Goal: Task Accomplishment & Management: Use online tool/utility

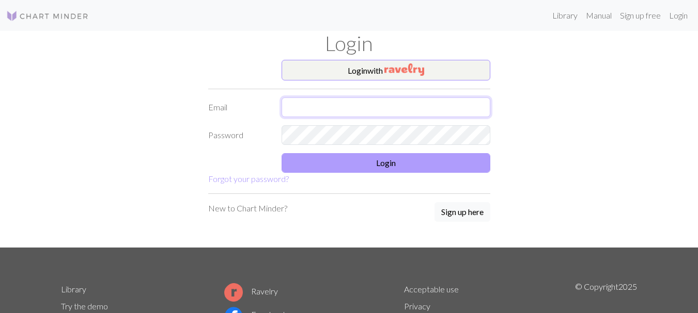
type input "[EMAIL_ADDRESS][DOMAIN_NAME]"
click at [388, 168] on button "Login" at bounding box center [385, 163] width 209 height 20
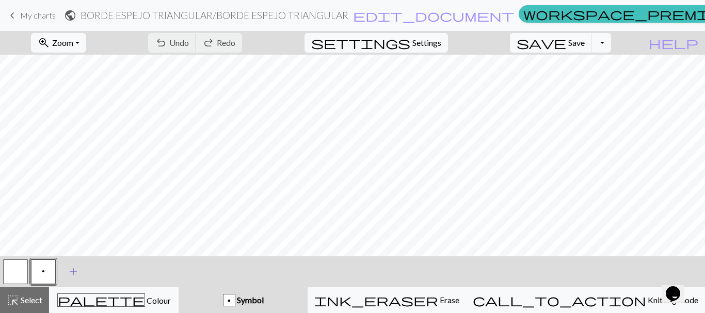
click at [74, 275] on span "add" at bounding box center [73, 272] width 12 height 14
click at [72, 277] on button "button" at bounding box center [71, 272] width 25 height 25
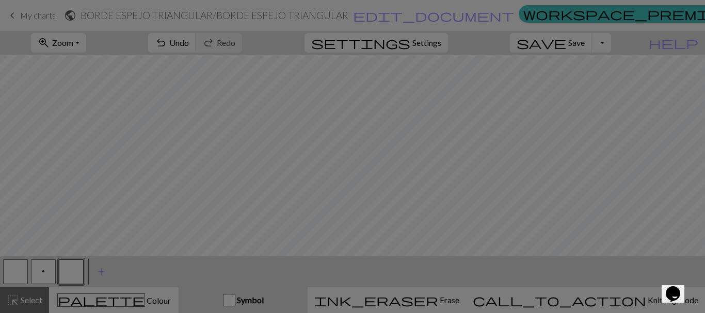
click at [72, 277] on div "Edit symbol Name d f g h j k p s t F H J O P T / | 0 1 2 3 4 5 6 7 8 9 e m n G …" at bounding box center [352, 156] width 705 height 313
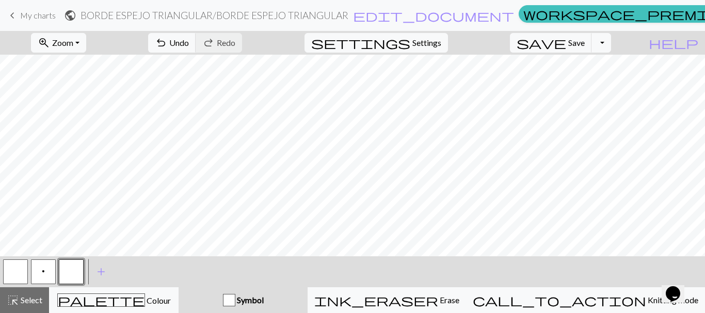
click at [72, 277] on button "button" at bounding box center [71, 272] width 25 height 25
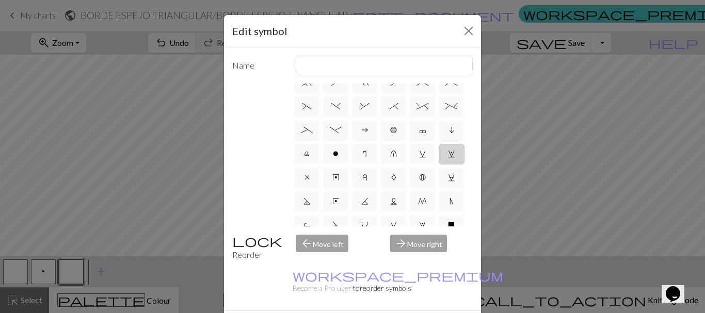
scroll to position [258, 0]
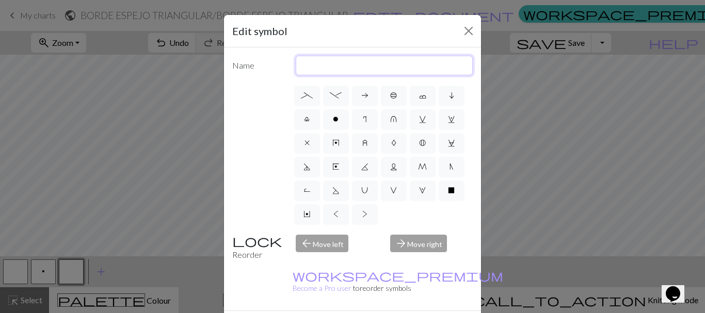
click at [373, 71] on input "text" at bounding box center [385, 66] width 178 height 20
click at [368, 73] on input "text" at bounding box center [385, 66] width 178 height 20
click at [232, 123] on div "d f g h j k p s t F H J O P T / | 0 1 2 3 4 5 6 7 8 9 e m n G I ' ~ . ` , " : ;…" at bounding box center [352, 155] width 241 height 143
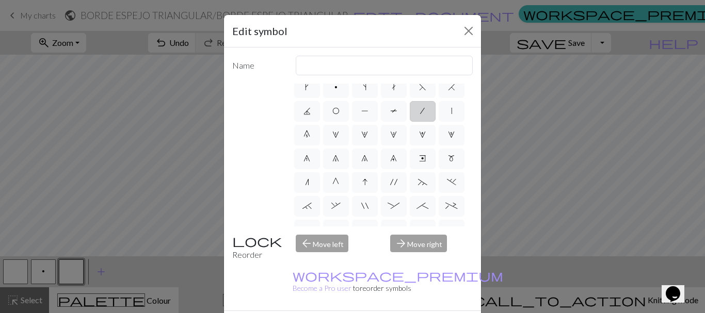
scroll to position [0, 0]
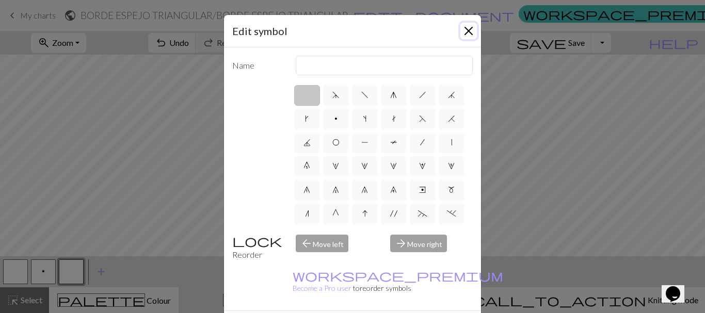
click at [461, 34] on button "Close" at bounding box center [469, 31] width 17 height 17
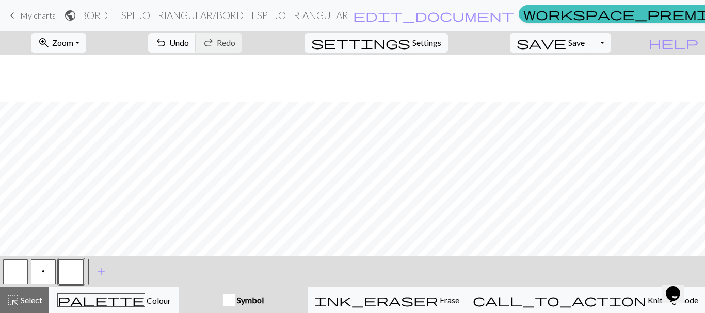
scroll to position [59, 0]
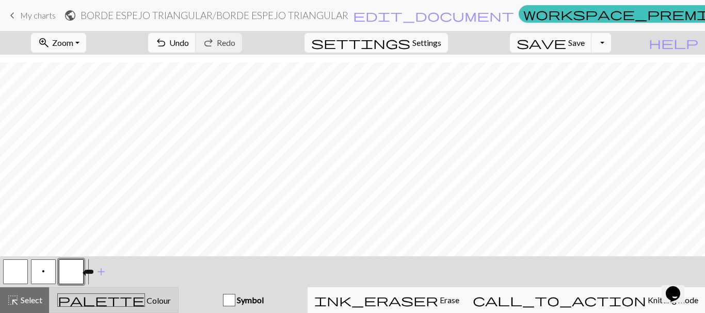
drag, startPoint x: 65, startPoint y: 274, endPoint x: 119, endPoint y: 298, distance: 58.9
click at [119, 298] on span "palette" at bounding box center [101, 300] width 87 height 14
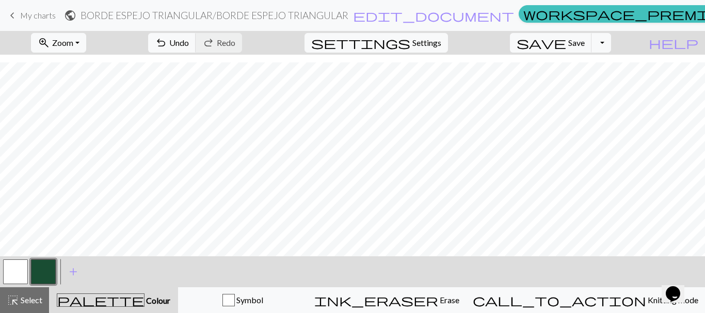
click at [115, 297] on span "palette" at bounding box center [100, 300] width 87 height 14
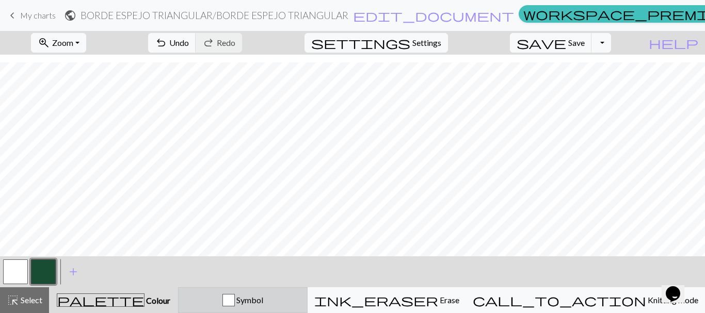
click at [263, 297] on span "Symbol" at bounding box center [249, 300] width 28 height 10
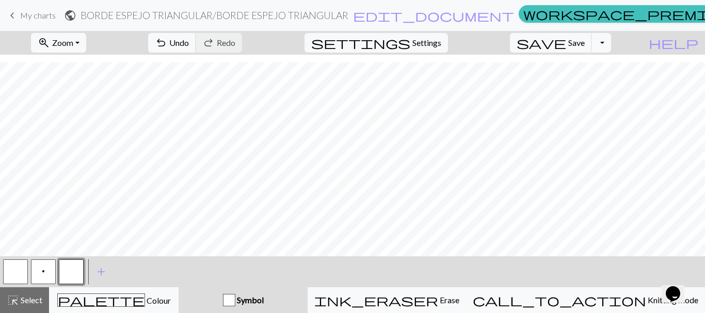
click at [298, 306] on div "Symbol" at bounding box center [243, 300] width 117 height 12
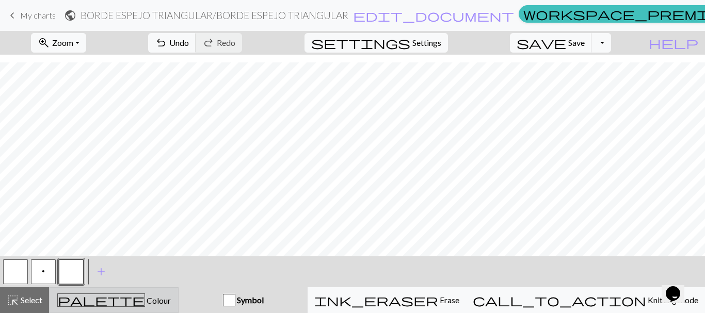
click at [145, 299] on span "Colour" at bounding box center [158, 301] width 26 height 10
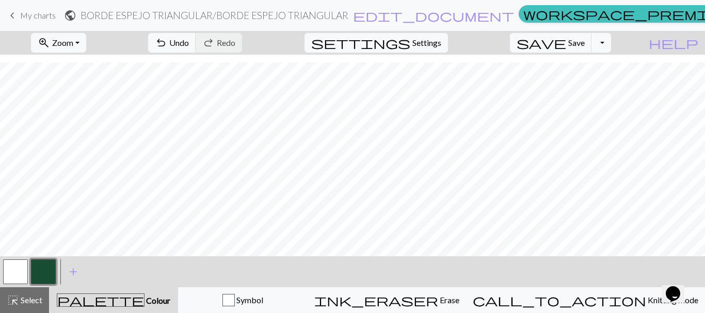
click at [52, 275] on button "button" at bounding box center [43, 272] width 25 height 25
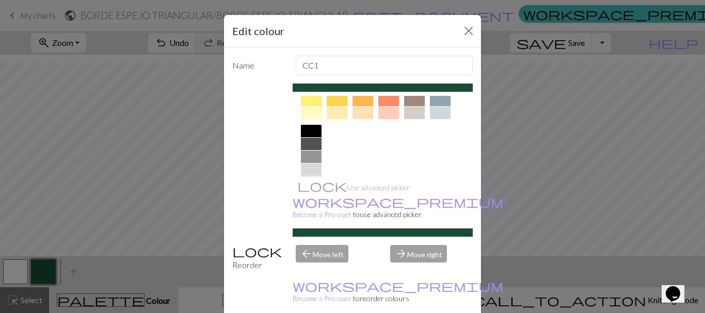
scroll to position [207, 0]
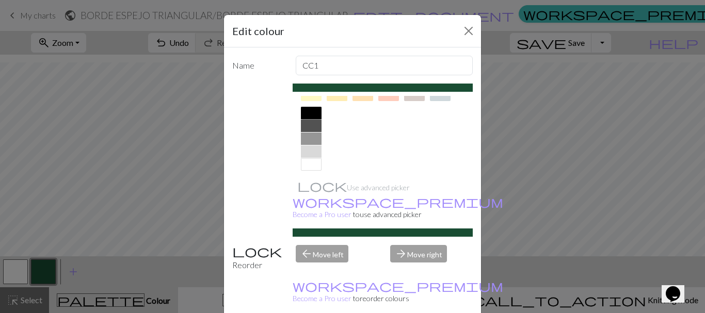
click at [312, 114] on div at bounding box center [311, 113] width 21 height 12
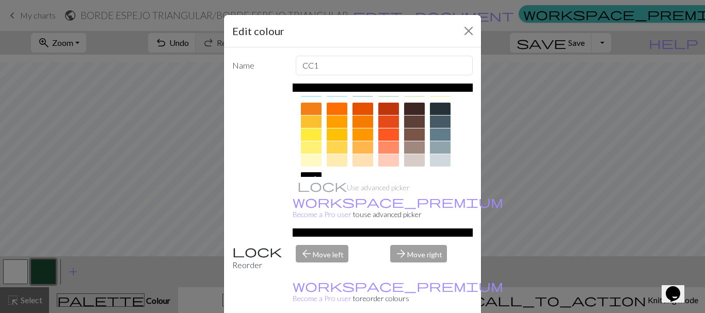
scroll to position [155, 0]
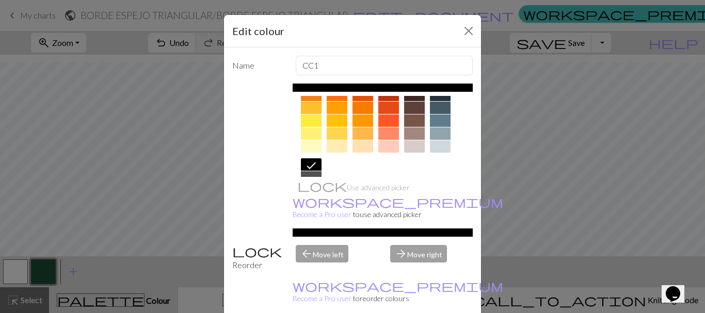
click at [24, 271] on div "Edit colour Name CC1 Use advanced picker workspace_premium Become a Pro user to…" at bounding box center [352, 156] width 705 height 313
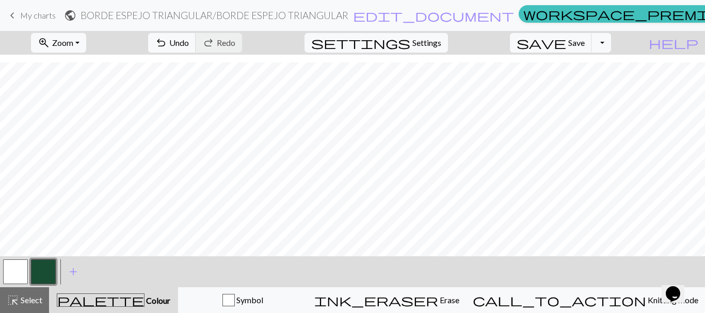
click at [20, 268] on button "button" at bounding box center [15, 272] width 25 height 25
click at [20, 267] on button "button" at bounding box center [15, 272] width 25 height 25
click at [20, 267] on div "Edit colour Name MC Use advanced picker workspace_premium Become a Pro user to …" at bounding box center [352, 156] width 705 height 313
click at [20, 267] on button "button" at bounding box center [15, 272] width 25 height 25
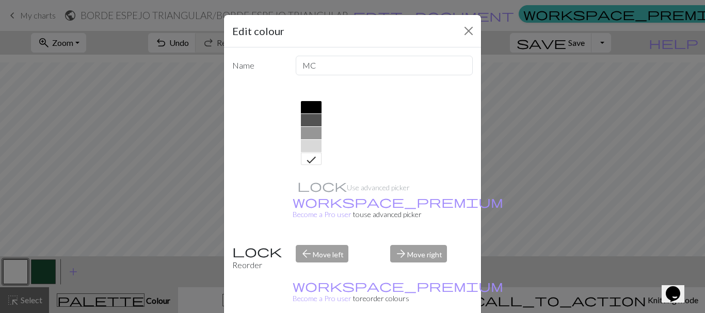
scroll to position [161, 0]
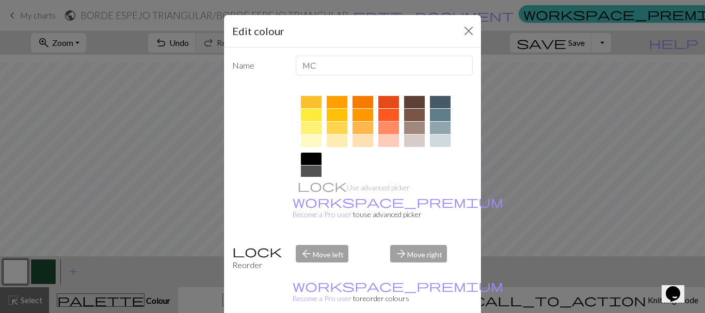
click at [388, 129] on div at bounding box center [388, 128] width 21 height 12
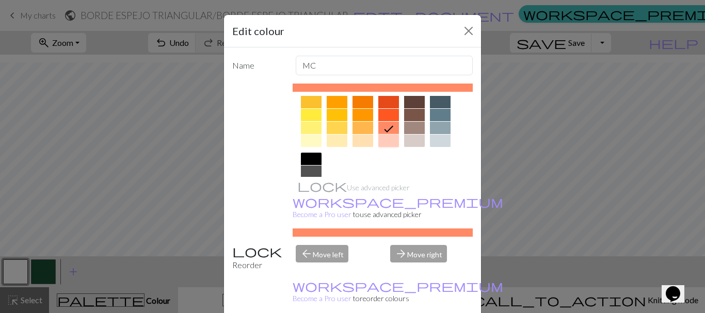
click at [388, 139] on div at bounding box center [388, 141] width 21 height 12
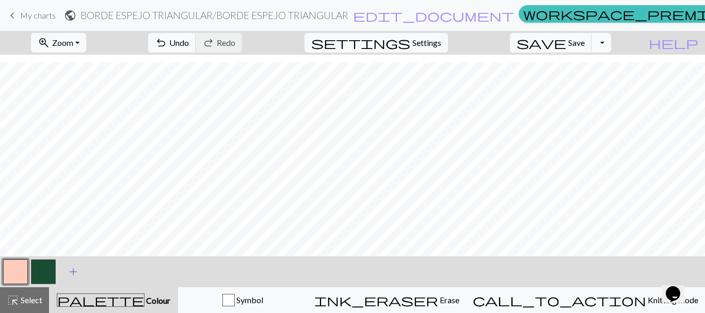
click at [72, 274] on span "add" at bounding box center [73, 272] width 12 height 14
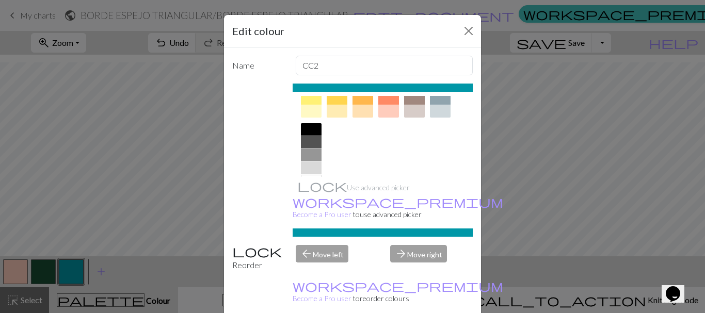
scroll to position [212, 0]
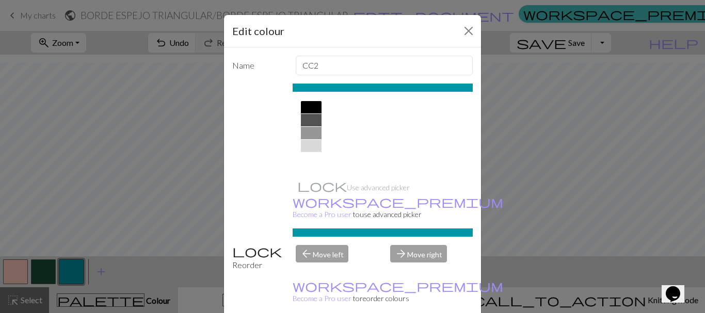
click at [307, 164] on div at bounding box center [311, 159] width 21 height 12
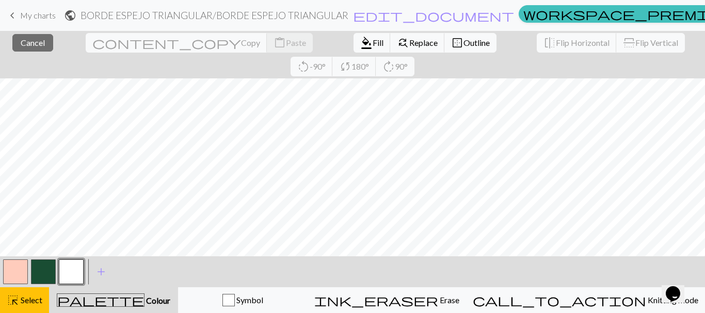
scroll to position [0, 0]
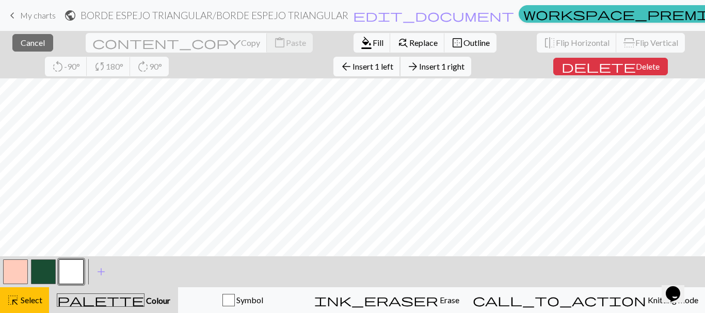
click at [353, 67] on span "Insert 1 left" at bounding box center [373, 66] width 41 height 10
click at [353, 69] on span "Insert 1 left" at bounding box center [373, 66] width 41 height 10
click at [353, 68] on span "Insert 1 left" at bounding box center [373, 66] width 41 height 10
click at [353, 67] on span "Insert 1 left" at bounding box center [373, 66] width 41 height 10
click at [420, 68] on span "Insert 1 below" at bounding box center [445, 66] width 51 height 10
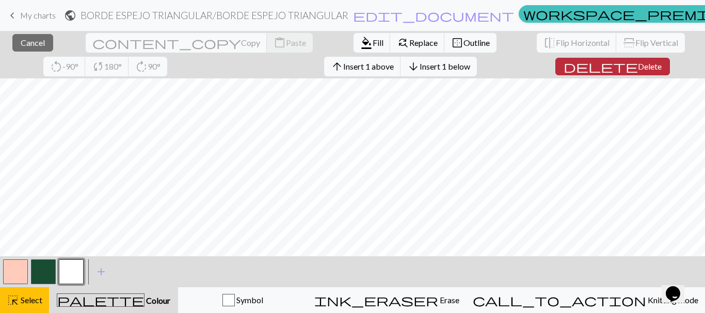
click at [638, 61] on span "Delete" at bounding box center [650, 66] width 24 height 10
click at [638, 64] on span "Delete" at bounding box center [650, 66] width 24 height 10
click at [579, 62] on button "delete Delete" at bounding box center [613, 67] width 115 height 18
click at [564, 66] on span "delete" at bounding box center [601, 66] width 74 height 14
click at [564, 70] on span "delete" at bounding box center [601, 66] width 74 height 14
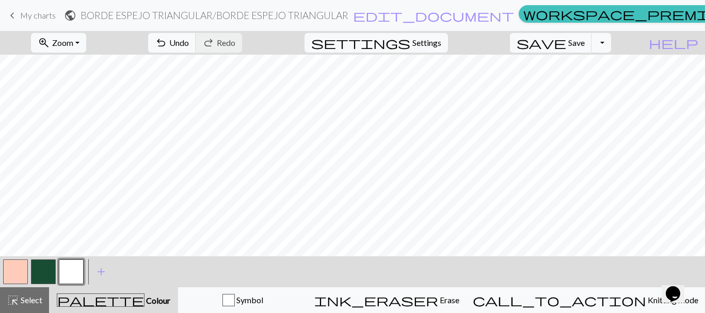
click at [69, 273] on button "button" at bounding box center [71, 272] width 25 height 25
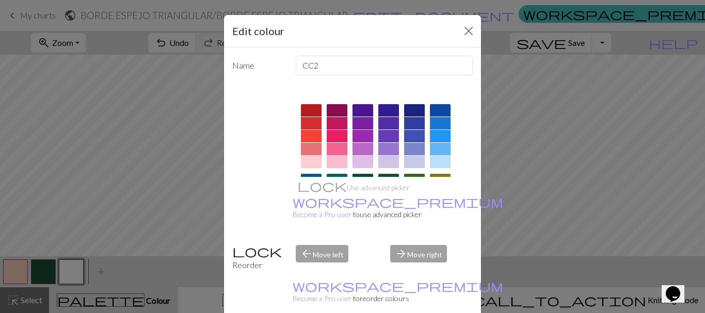
click at [44, 273] on div "Edit colour Name CC2 Use advanced picker workspace_premium Become a Pro user to…" at bounding box center [352, 156] width 705 height 313
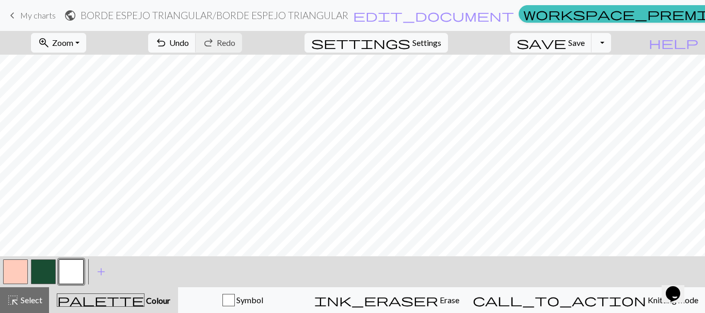
click at [44, 273] on button "button" at bounding box center [43, 272] width 25 height 25
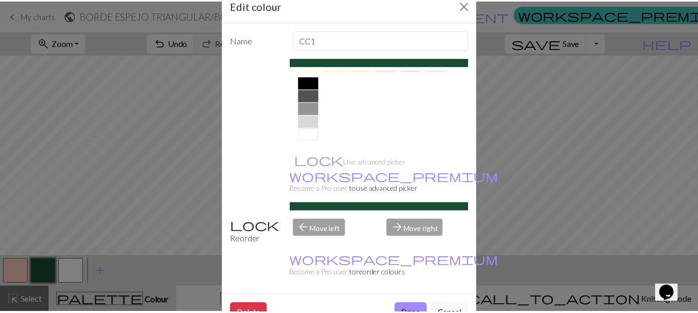
scroll to position [212, 0]
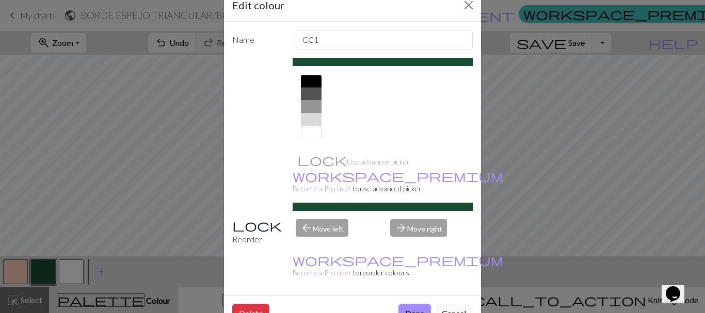
click at [306, 81] on div at bounding box center [311, 81] width 21 height 12
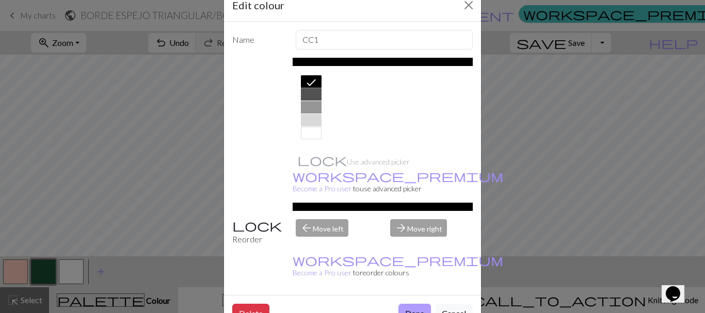
click at [412, 304] on button "Done" at bounding box center [415, 314] width 33 height 20
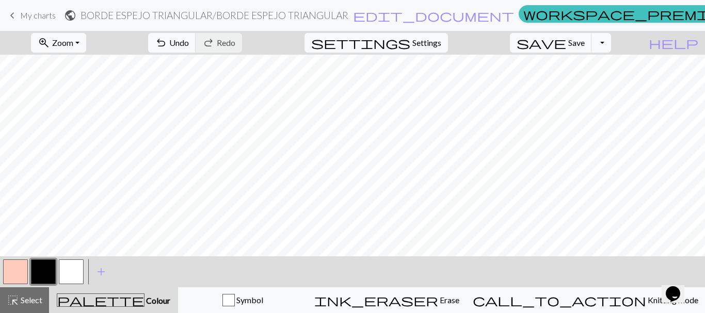
click at [45, 274] on button "button" at bounding box center [43, 272] width 25 height 25
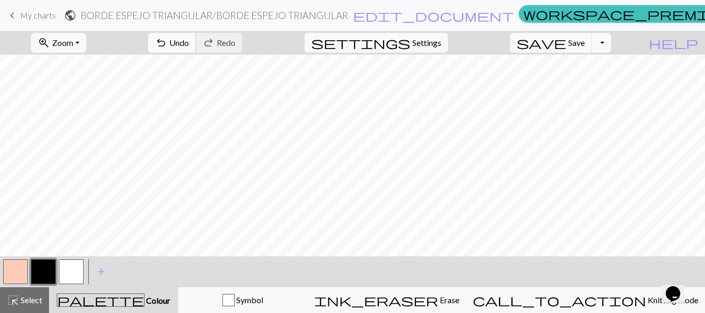
click at [189, 47] on span "Undo" at bounding box center [179, 43] width 20 height 10
click at [196, 43] on button "undo Undo Undo" at bounding box center [172, 43] width 48 height 20
click at [167, 37] on span "undo" at bounding box center [161, 43] width 12 height 14
click at [10, 276] on button "button" at bounding box center [15, 272] width 25 height 25
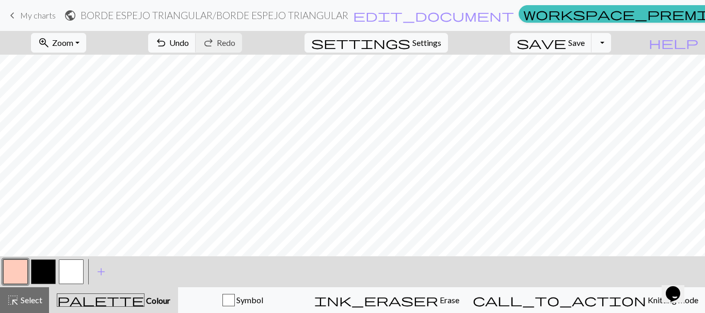
drag, startPoint x: 43, startPoint y: 273, endPoint x: 75, endPoint y: 272, distance: 32.1
click at [57, 274] on div at bounding box center [43, 272] width 28 height 28
drag, startPoint x: 28, startPoint y: 276, endPoint x: 33, endPoint y: 275, distance: 5.3
click at [30, 276] on div at bounding box center [44, 272] width 84 height 28
click at [38, 273] on button "button" at bounding box center [43, 272] width 25 height 25
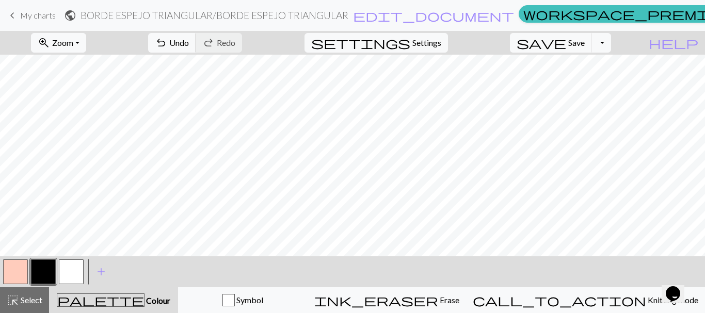
click at [69, 273] on button "button" at bounding box center [71, 272] width 25 height 25
click at [36, 273] on button "button" at bounding box center [43, 272] width 25 height 25
click at [73, 265] on button "button" at bounding box center [71, 272] width 25 height 25
drag, startPoint x: 12, startPoint y: 271, endPoint x: 64, endPoint y: 257, distance: 53.4
click at [22, 269] on button "button" at bounding box center [15, 272] width 25 height 25
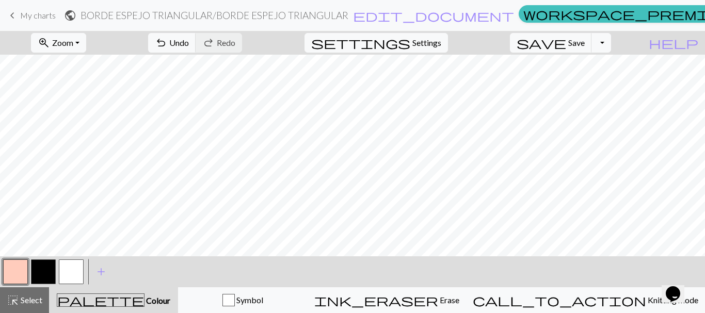
drag, startPoint x: 49, startPoint y: 271, endPoint x: 108, endPoint y: 257, distance: 60.9
click at [56, 269] on div at bounding box center [43, 272] width 28 height 28
click at [42, 270] on button "button" at bounding box center [43, 272] width 25 height 25
click at [43, 270] on button "button" at bounding box center [43, 272] width 25 height 25
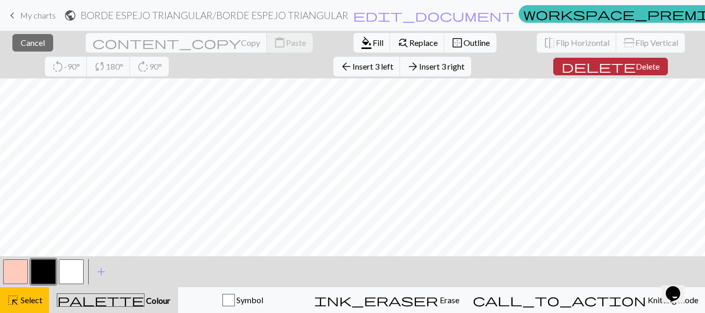
click at [636, 65] on span "Delete" at bounding box center [648, 66] width 24 height 10
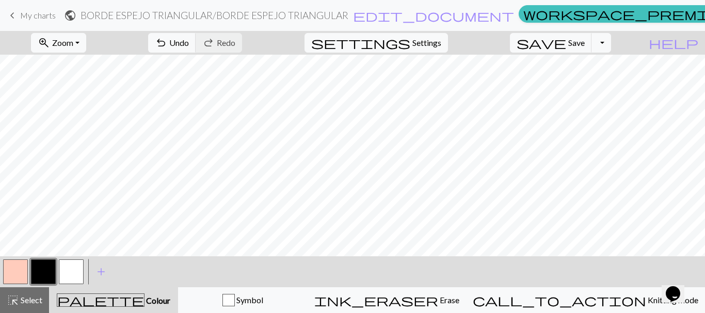
drag, startPoint x: 73, startPoint y: 264, endPoint x: 96, endPoint y: 259, distance: 23.4
click at [74, 263] on button "button" at bounding box center [71, 272] width 25 height 25
click at [70, 261] on button "button" at bounding box center [71, 272] width 25 height 25
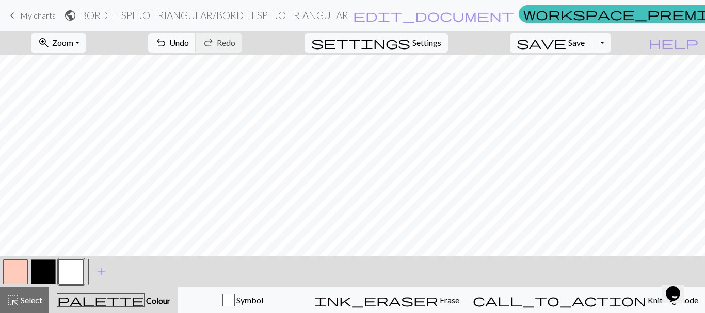
click at [45, 272] on button "button" at bounding box center [43, 272] width 25 height 25
click at [9, 270] on button "button" at bounding box center [15, 272] width 25 height 25
click at [19, 302] on div "highlight_alt Select Select" at bounding box center [25, 300] width 36 height 12
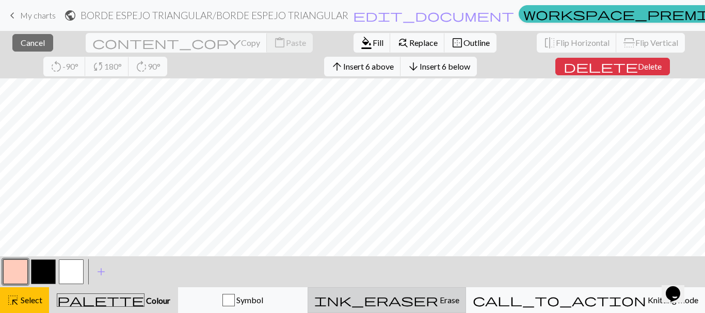
click at [460, 301] on span "Erase" at bounding box center [448, 300] width 21 height 10
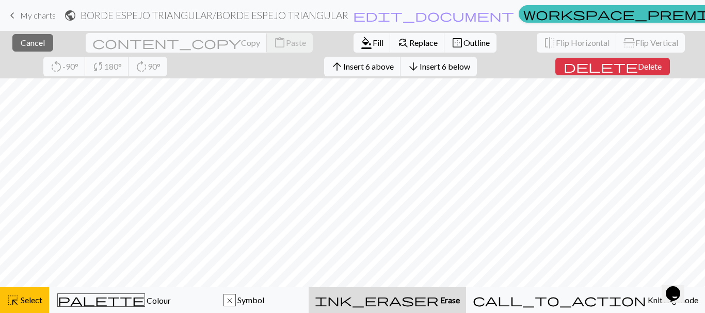
click at [464, 308] on button "ink_eraser Erase Erase" at bounding box center [387, 301] width 157 height 26
click at [467, 235] on div "close Cancel content_copy Copy content_paste Paste format_color_fill Fill find_…" at bounding box center [352, 172] width 705 height 282
click at [31, 48] on button "close Cancel" at bounding box center [32, 43] width 41 height 18
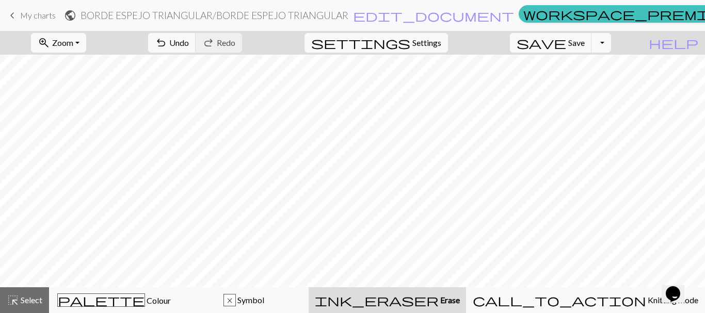
drag, startPoint x: 454, startPoint y: 293, endPoint x: 452, endPoint y: 288, distance: 5.6
click at [439, 293] on span "ink_eraser" at bounding box center [377, 300] width 124 height 14
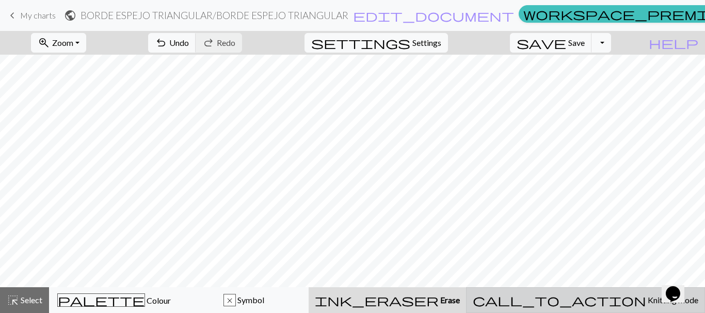
click at [646, 302] on span "Knitting mode" at bounding box center [672, 300] width 52 height 10
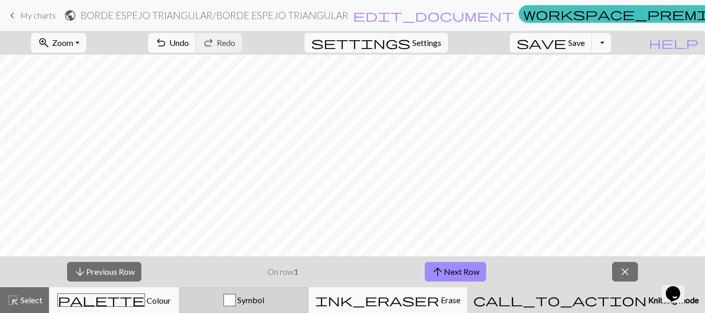
click at [264, 296] on span "Symbol" at bounding box center [250, 300] width 28 height 10
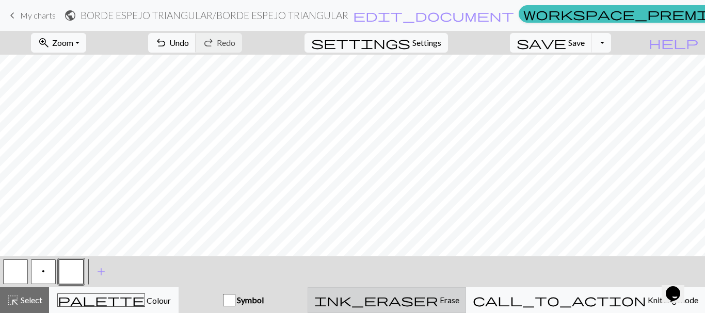
drag, startPoint x: 419, startPoint y: 312, endPoint x: 420, endPoint y: 307, distance: 5.3
click at [420, 312] on button "ink_eraser Erase Erase" at bounding box center [387, 301] width 159 height 26
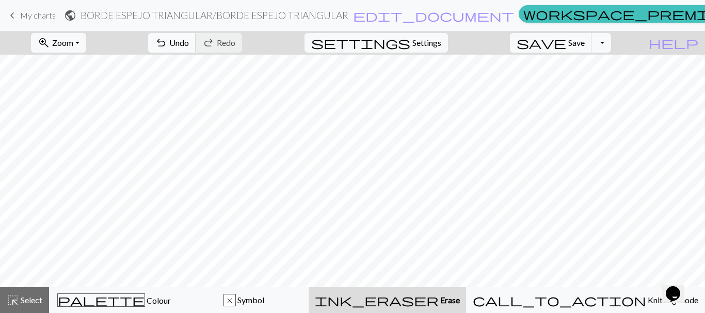
click at [167, 41] on span "undo" at bounding box center [161, 43] width 12 height 14
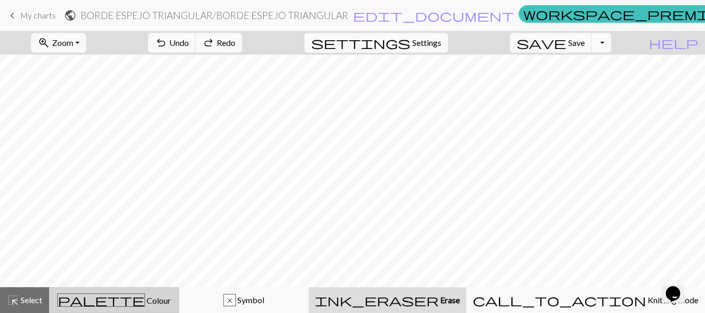
click at [112, 299] on span "palette" at bounding box center [101, 300] width 87 height 14
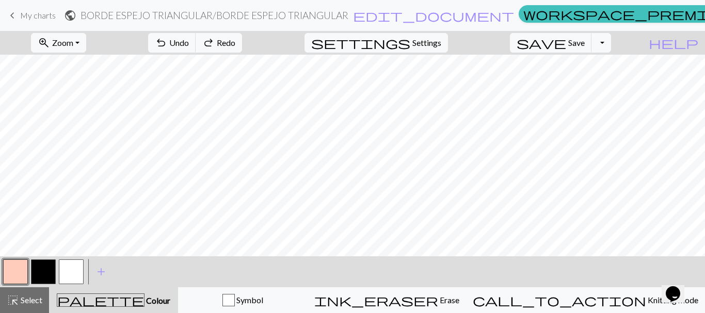
drag, startPoint x: 2, startPoint y: 266, endPoint x: 20, endPoint y: 267, distance: 18.6
click at [15, 266] on div at bounding box center [16, 272] width 28 height 28
click at [21, 267] on button "button" at bounding box center [15, 272] width 25 height 25
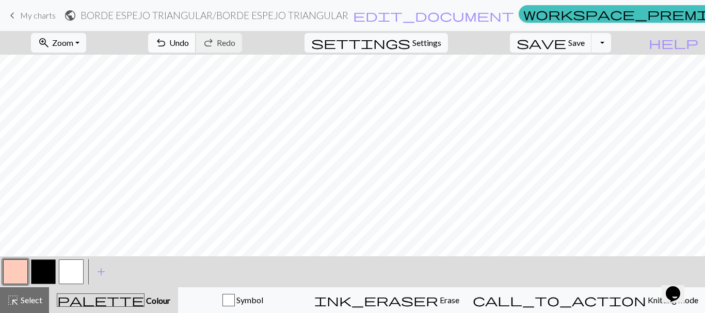
click at [189, 46] on span "Undo" at bounding box center [179, 43] width 20 height 10
click at [235, 42] on span "Redo" at bounding box center [226, 43] width 19 height 10
click at [43, 272] on button "button" at bounding box center [43, 272] width 25 height 25
click at [68, 275] on button "button" at bounding box center [71, 272] width 25 height 25
click at [77, 272] on button "button" at bounding box center [71, 272] width 25 height 25
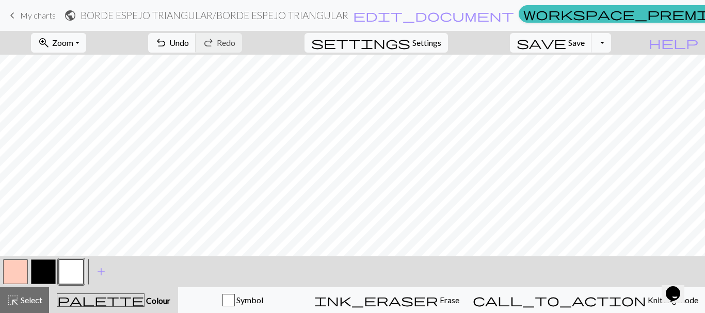
drag, startPoint x: 44, startPoint y: 273, endPoint x: 130, endPoint y: 262, distance: 86.4
click at [45, 273] on button "button" at bounding box center [43, 272] width 25 height 25
drag, startPoint x: 232, startPoint y: 38, endPoint x: 222, endPoint y: 54, distance: 18.8
click at [189, 38] on span "Undo" at bounding box center [179, 43] width 20 height 10
drag, startPoint x: 12, startPoint y: 266, endPoint x: 35, endPoint y: 258, distance: 24.4
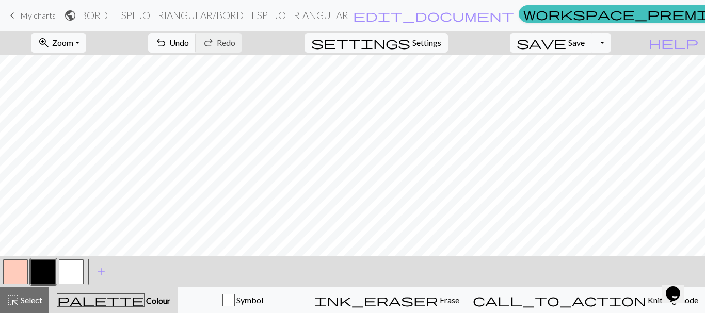
click at [17, 263] on button "button" at bounding box center [15, 272] width 25 height 25
drag, startPoint x: 45, startPoint y: 275, endPoint x: 149, endPoint y: 257, distance: 104.8
click at [52, 274] on button "button" at bounding box center [43, 272] width 25 height 25
click at [22, 272] on button "button" at bounding box center [15, 272] width 25 height 25
click at [42, 270] on button "button" at bounding box center [43, 272] width 25 height 25
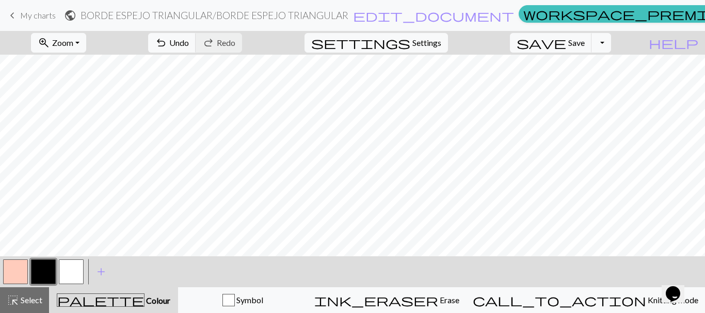
drag, startPoint x: 73, startPoint y: 274, endPoint x: 87, endPoint y: 260, distance: 20.4
click at [76, 271] on button "button" at bounding box center [71, 272] width 25 height 25
click at [73, 265] on button "button" at bounding box center [71, 272] width 25 height 25
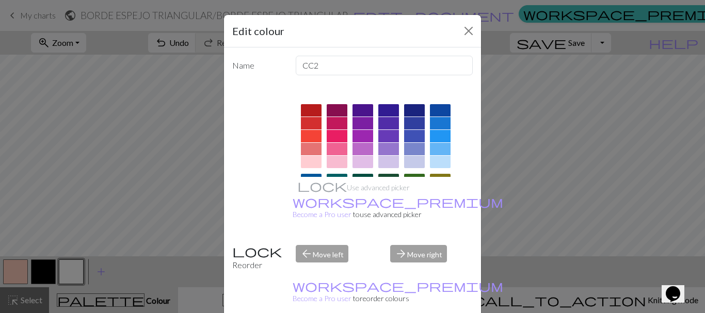
drag, startPoint x: 419, startPoint y: 307, endPoint x: 396, endPoint y: 264, distance: 49.0
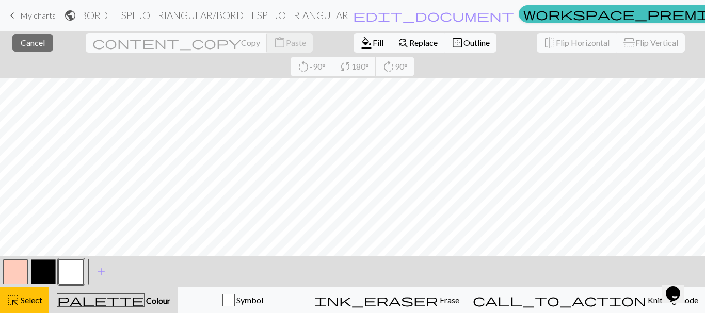
drag, startPoint x: 81, startPoint y: 286, endPoint x: 77, endPoint y: 278, distance: 8.3
click at [81, 285] on div "< >" at bounding box center [44, 272] width 84 height 31
click at [77, 278] on button "button" at bounding box center [71, 272] width 25 height 25
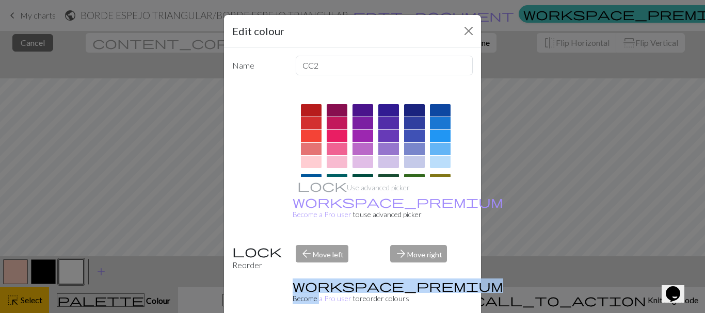
click at [77, 278] on div "Edit colour Name CC2 Use advanced picker workspace_premium Become a Pro user to…" at bounding box center [352, 156] width 705 height 313
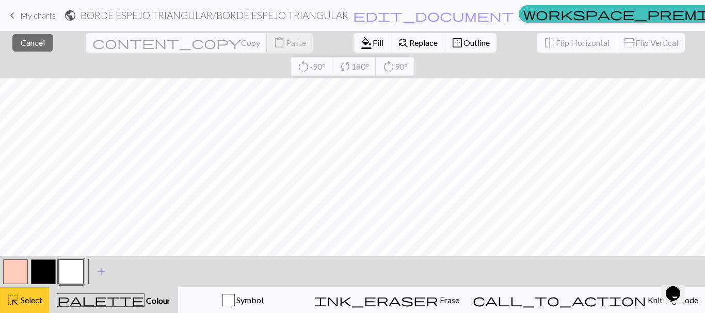
click at [40, 306] on div "highlight_alt Select Select" at bounding box center [25, 300] width 36 height 12
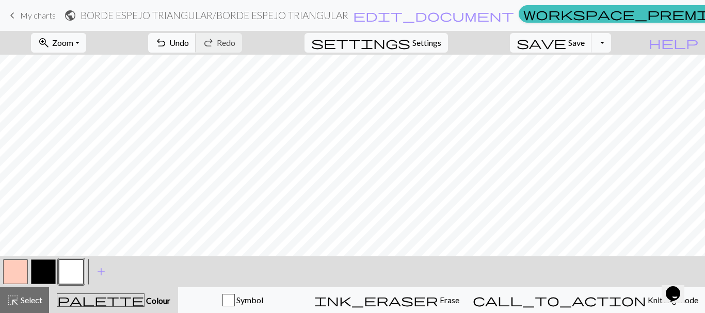
drag, startPoint x: 217, startPoint y: 40, endPoint x: 221, endPoint y: 43, distance: 5.5
click at [167, 41] on span "undo" at bounding box center [161, 43] width 12 height 14
drag, startPoint x: 44, startPoint y: 282, endPoint x: 41, endPoint y: 274, distance: 8.7
click at [44, 280] on button "button" at bounding box center [43, 272] width 25 height 25
click at [41, 273] on button "button" at bounding box center [43, 272] width 25 height 25
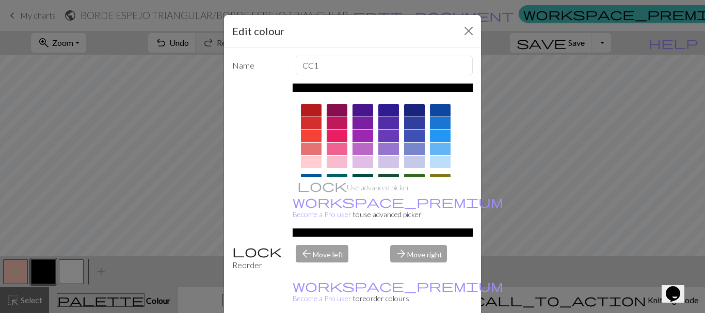
drag, startPoint x: 417, startPoint y: 303, endPoint x: 409, endPoint y: 304, distance: 7.9
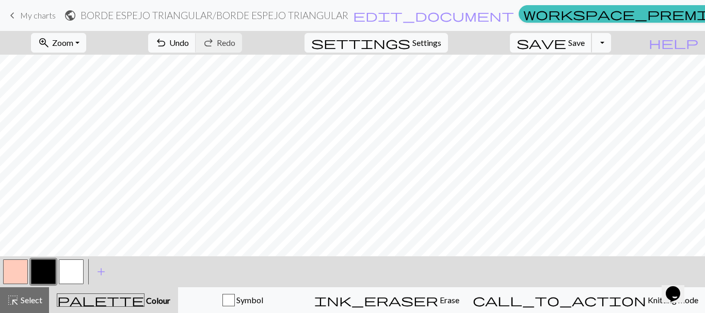
click at [585, 46] on span "Save" at bounding box center [577, 43] width 17 height 10
click at [585, 42] on span "Save" at bounding box center [577, 43] width 17 height 10
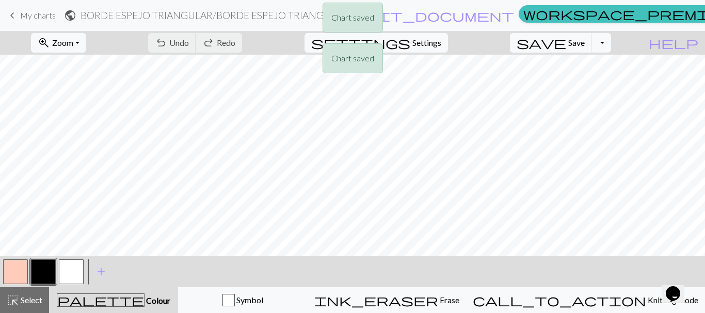
click at [567, 15] on div "Chart saved Chart saved" at bounding box center [352, 41] width 705 height 82
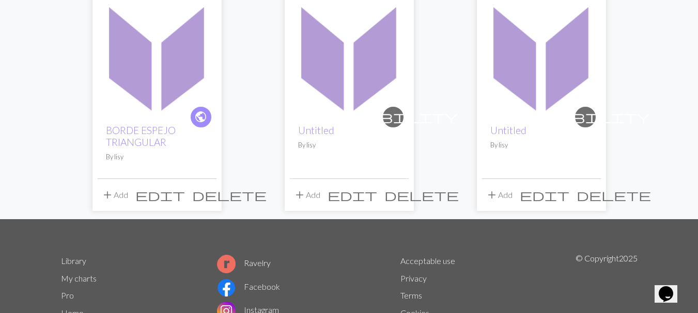
scroll to position [103, 0]
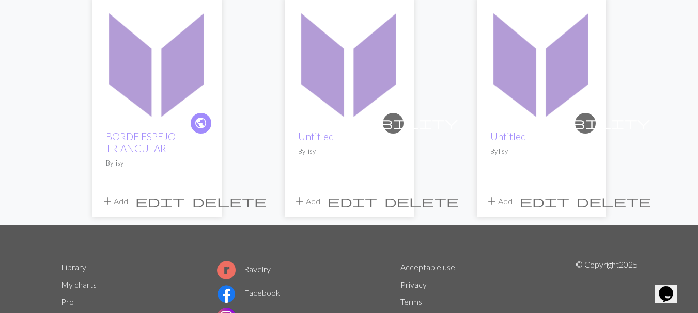
click at [170, 98] on img at bounding box center [157, 63] width 119 height 119
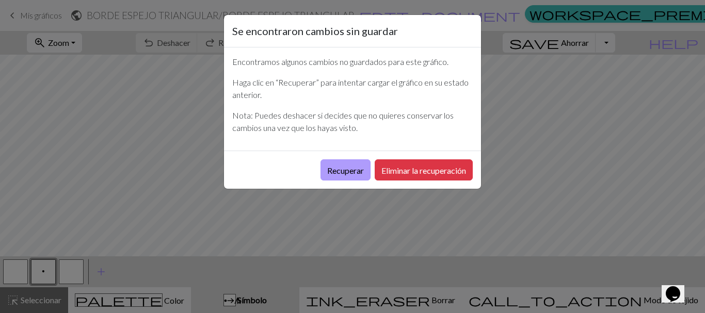
drag, startPoint x: 355, startPoint y: 155, endPoint x: 356, endPoint y: 165, distance: 9.3
click at [356, 165] on div "Recuperar Eliminar la recuperación" at bounding box center [352, 170] width 257 height 38
click at [356, 166] on font "Recuperar" at bounding box center [345, 171] width 37 height 10
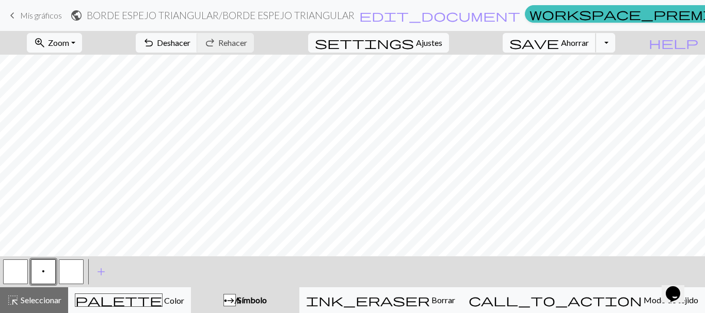
click at [589, 39] on font "Ahorrar" at bounding box center [575, 43] width 28 height 10
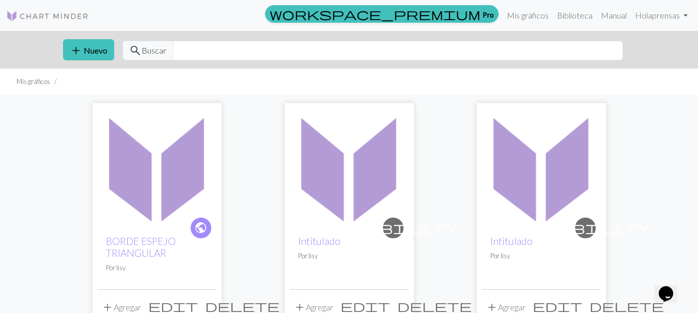
click at [185, 164] on img at bounding box center [157, 167] width 119 height 119
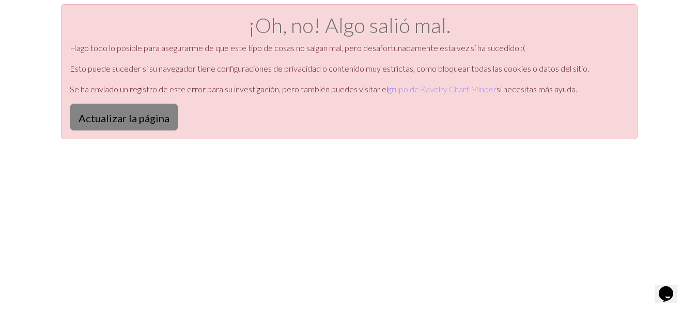
click at [144, 121] on font "Actualizar la página" at bounding box center [123, 118] width 91 height 12
